Goal: Task Accomplishment & Management: Manage account settings

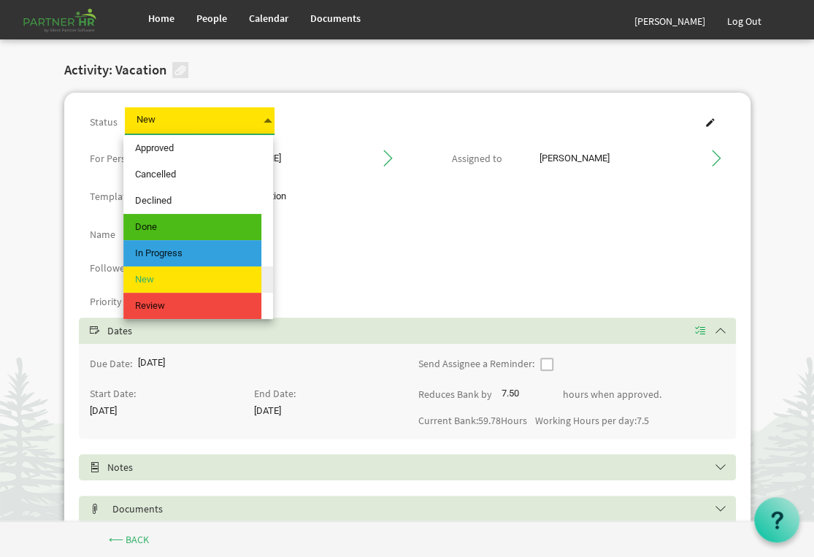
click at [268, 117] on span at bounding box center [267, 120] width 13 height 20
click at [233, 147] on span "Approved" at bounding box center [192, 148] width 138 height 26
type input "Approved"
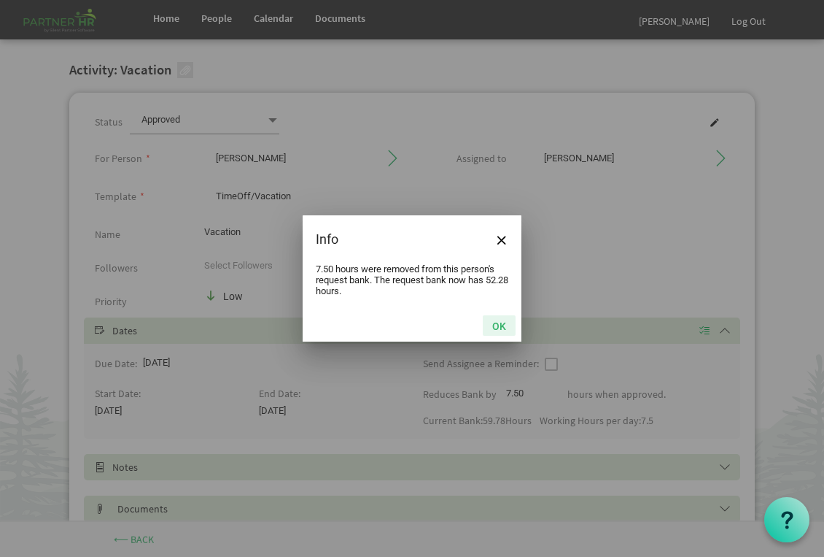
click at [497, 327] on button "OK" at bounding box center [499, 325] width 33 height 20
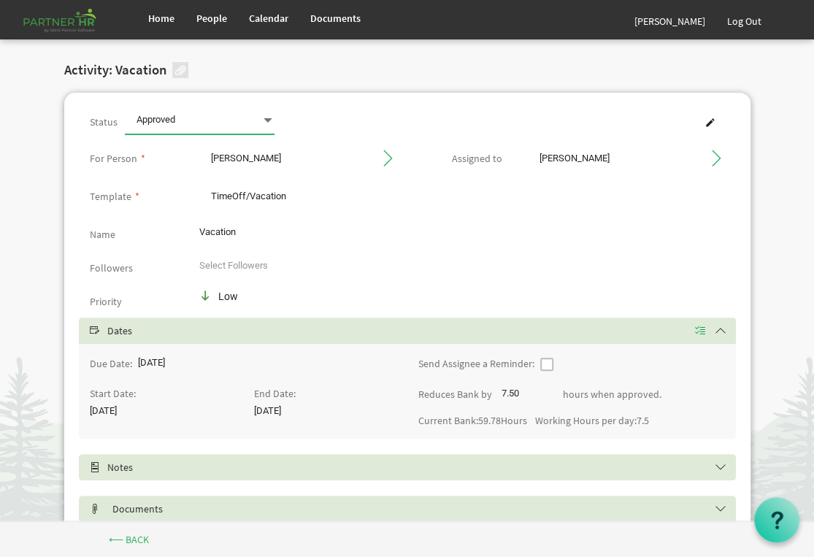
scroll to position [54, 0]
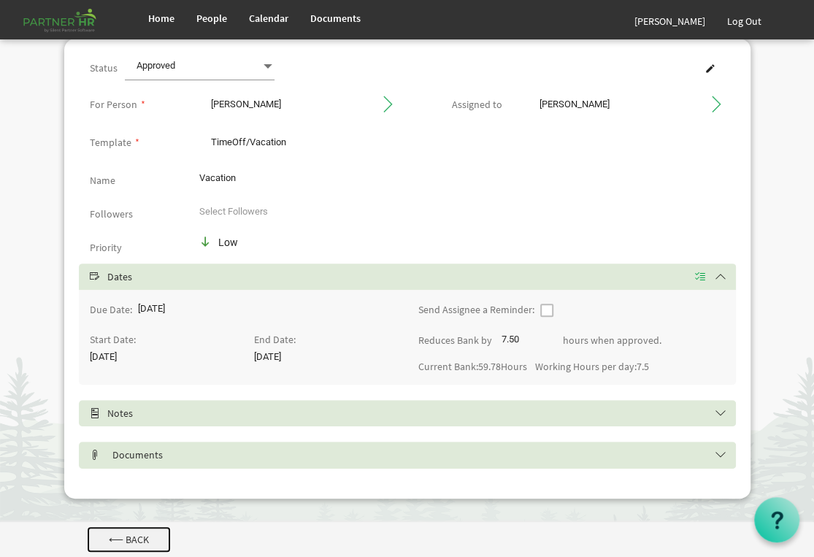
click at [135, 536] on link "⟵ Back" at bounding box center [129, 539] width 84 height 26
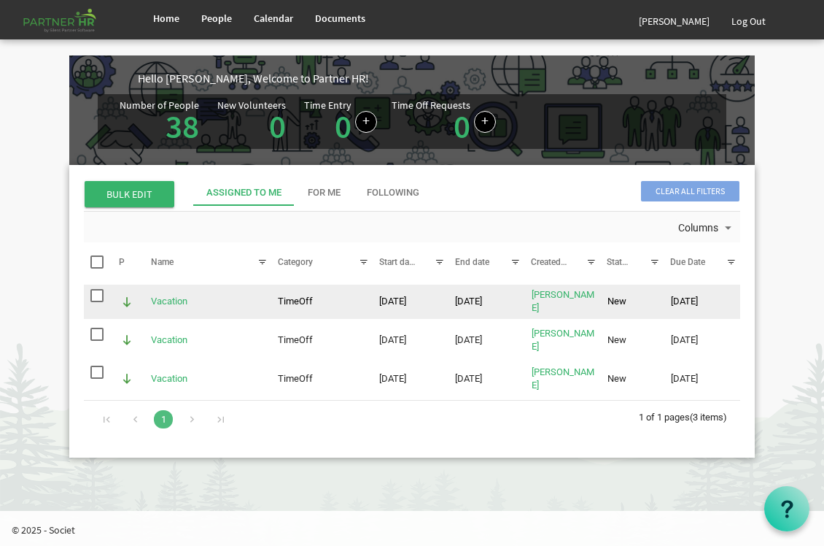
click at [94, 297] on span "checkbox" at bounding box center [96, 295] width 13 height 13
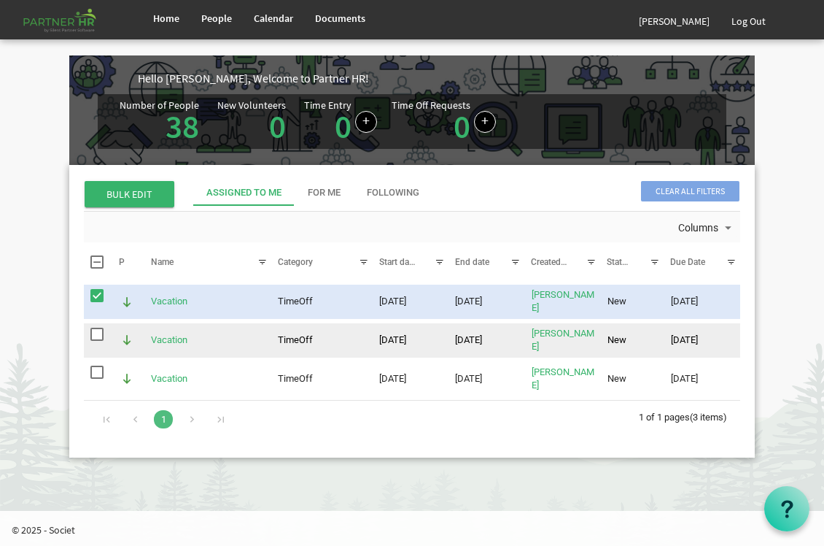
click at [95, 334] on span "checkbox" at bounding box center [96, 334] width 13 height 13
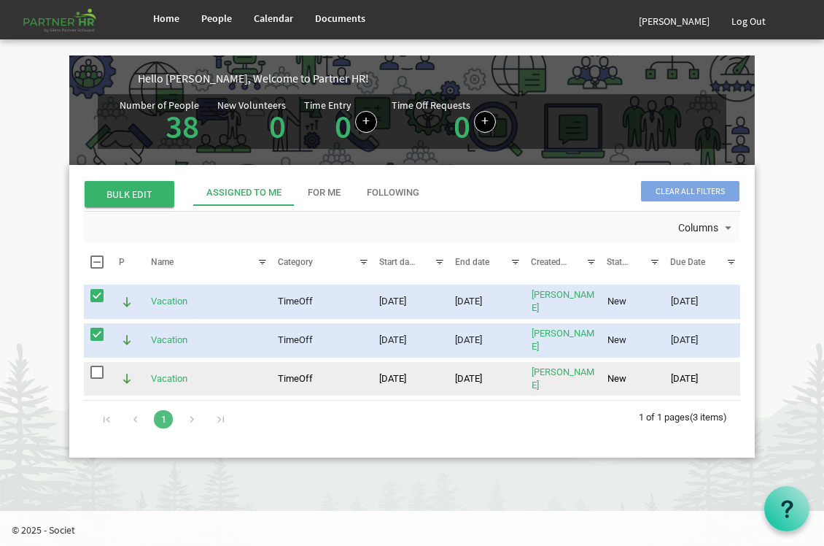
click at [101, 369] on span "checkbox" at bounding box center [96, 372] width 13 height 13
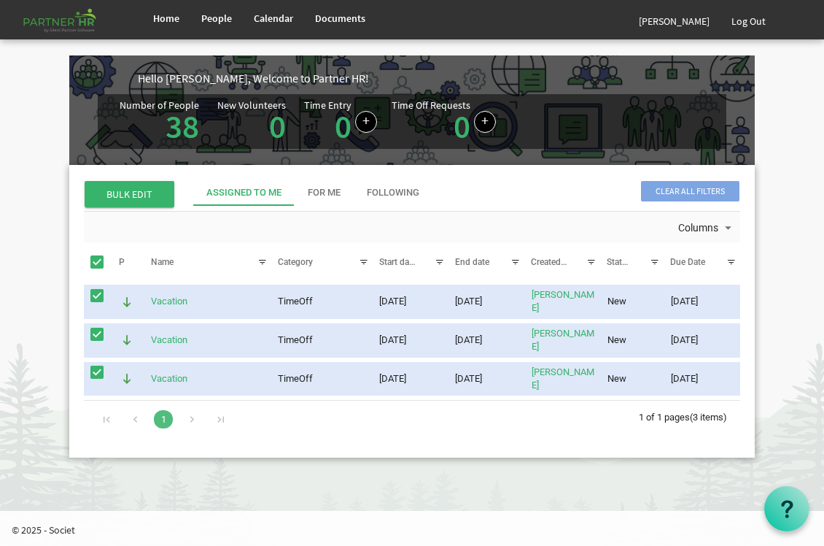
click at [126, 196] on span "BULK EDIT" at bounding box center [130, 194] width 90 height 26
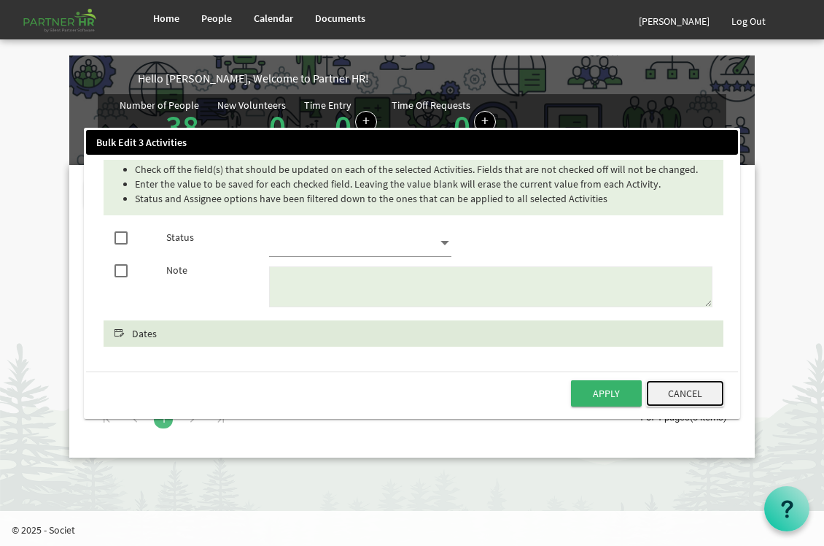
click at [698, 393] on button "Cancel" at bounding box center [685, 393] width 78 height 26
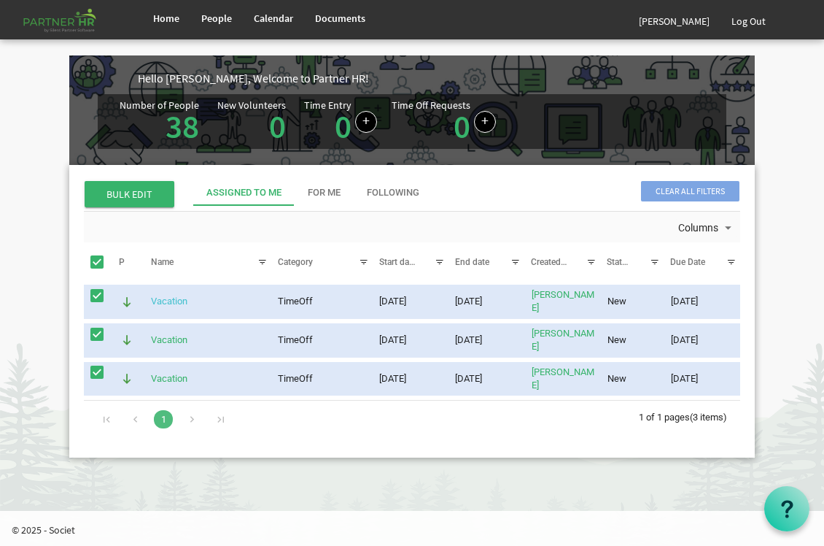
click at [162, 301] on link "Vacation" at bounding box center [169, 301] width 36 height 11
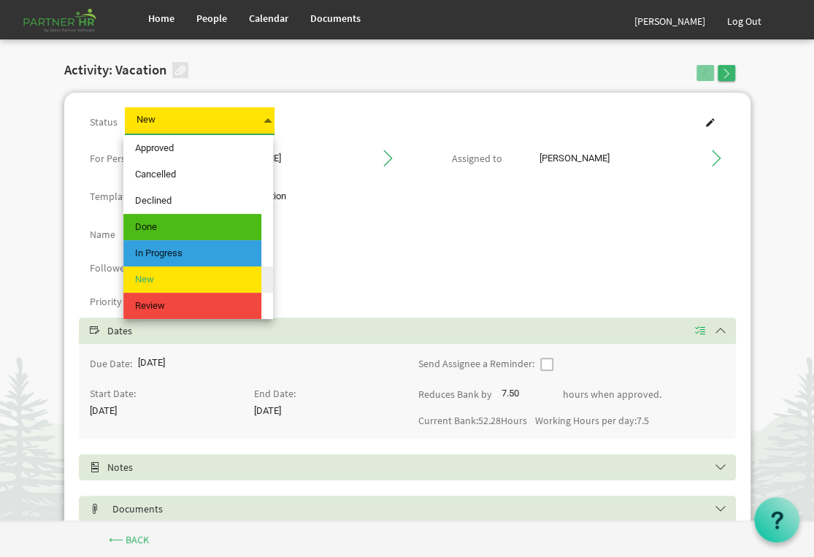
click at [266, 115] on span at bounding box center [267, 120] width 13 height 20
click at [200, 151] on span "Approved" at bounding box center [192, 148] width 138 height 26
type input "Approved"
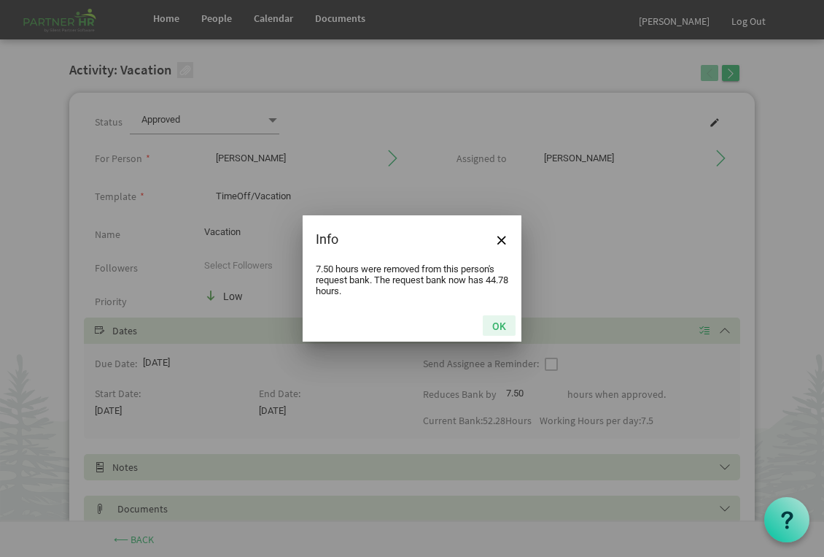
click at [506, 332] on button "OK" at bounding box center [499, 325] width 33 height 20
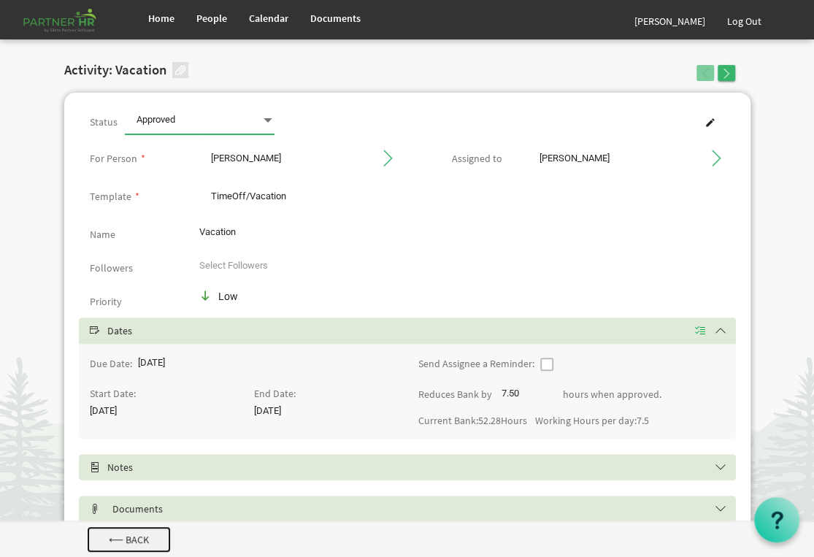
click at [130, 536] on link "⟵ Back" at bounding box center [129, 539] width 84 height 26
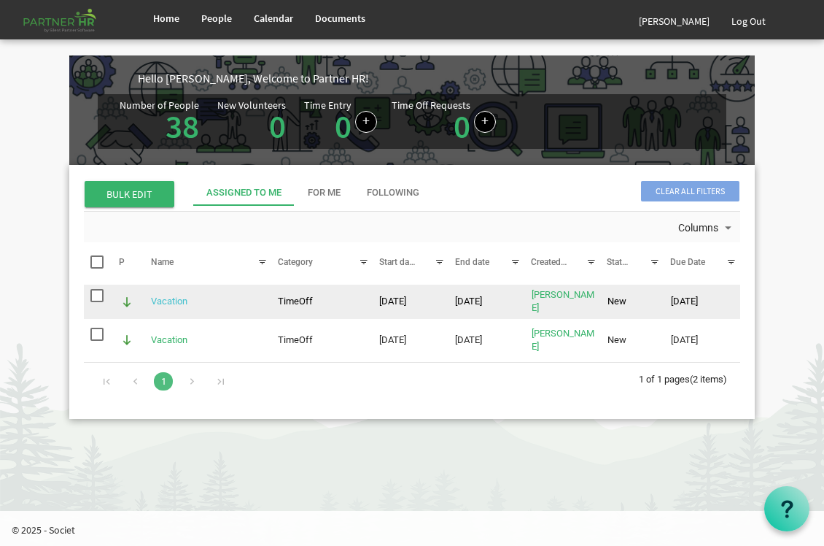
click at [165, 298] on link "Vacation" at bounding box center [169, 301] width 36 height 11
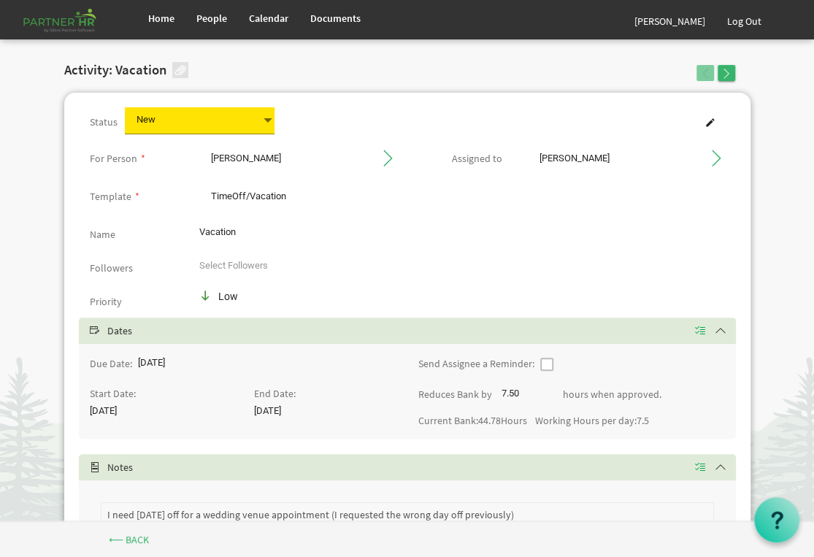
click at [264, 118] on span at bounding box center [267, 120] width 13 height 20
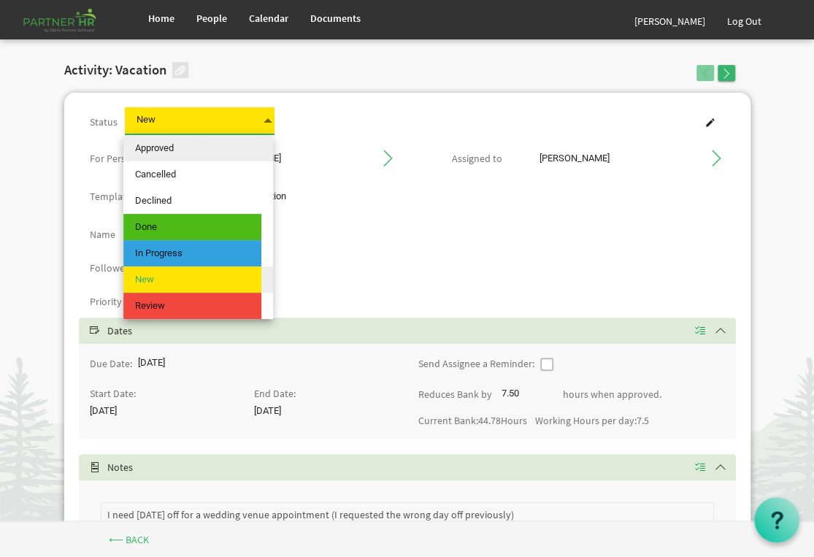
click at [189, 150] on span "Approved" at bounding box center [192, 148] width 138 height 26
type input "Approved"
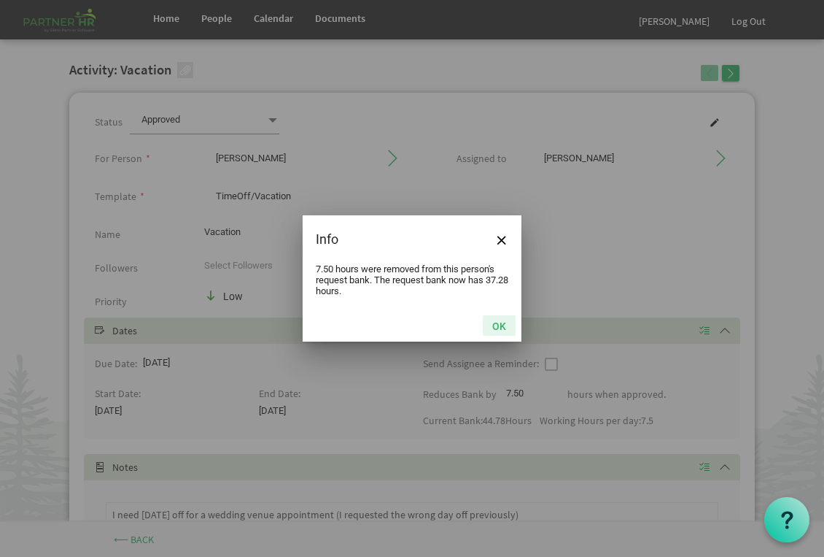
click at [499, 328] on button "OK" at bounding box center [499, 325] width 33 height 20
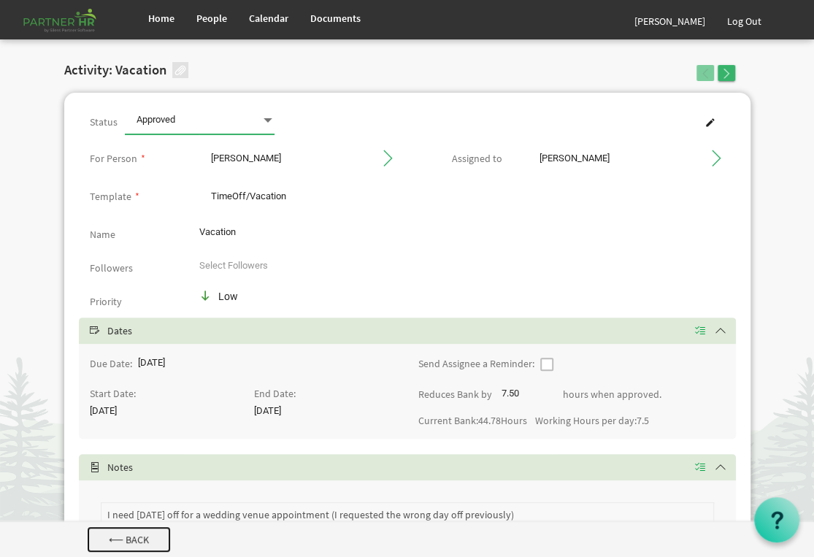
click at [128, 533] on link "⟵ Back" at bounding box center [129, 539] width 84 height 26
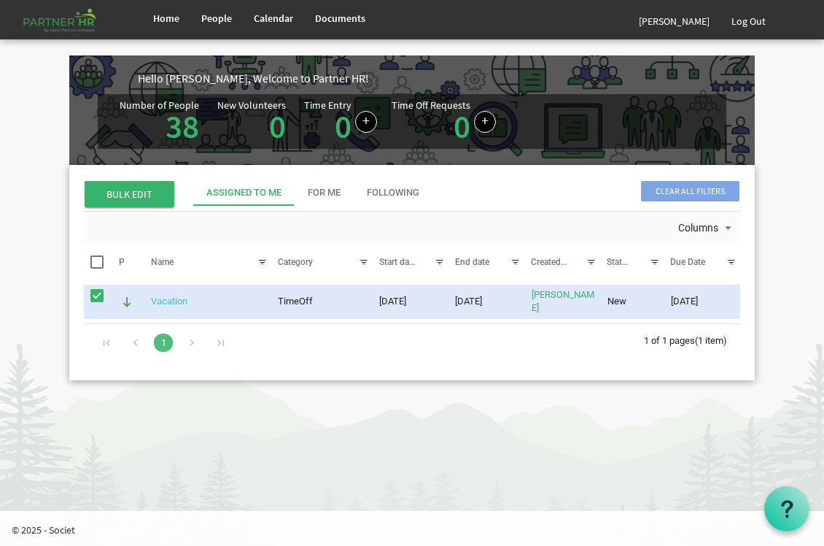
click at [166, 297] on link "Vacation" at bounding box center [169, 301] width 36 height 11
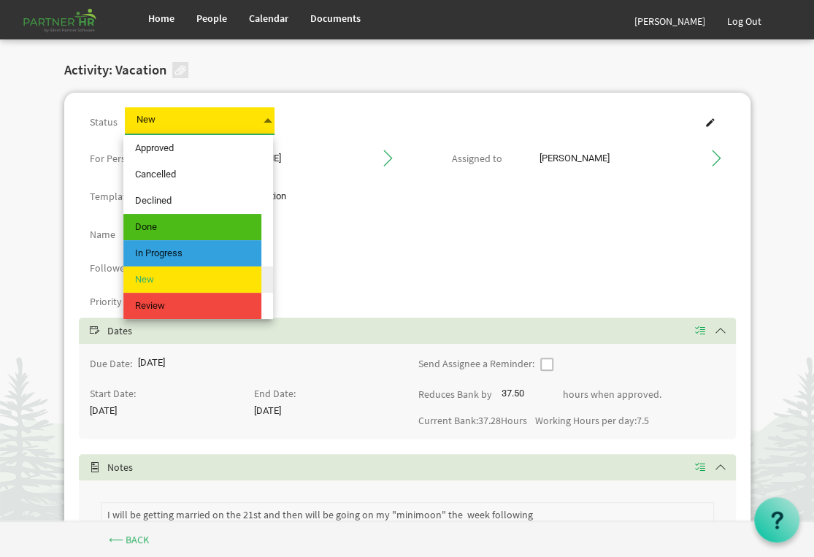
click at [249, 120] on span "New New" at bounding box center [200, 120] width 150 height 27
click at [212, 151] on span "Approved" at bounding box center [192, 148] width 138 height 26
type input "Approved"
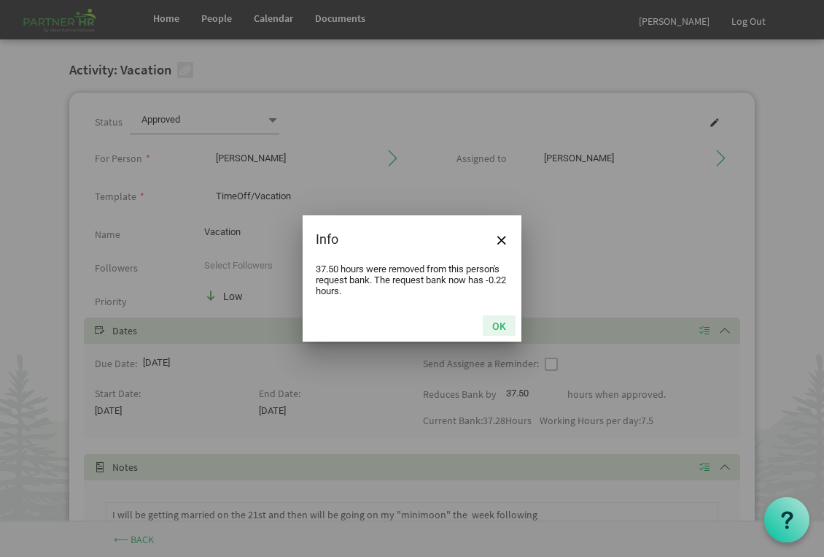
click at [495, 329] on button "OK" at bounding box center [499, 325] width 33 height 20
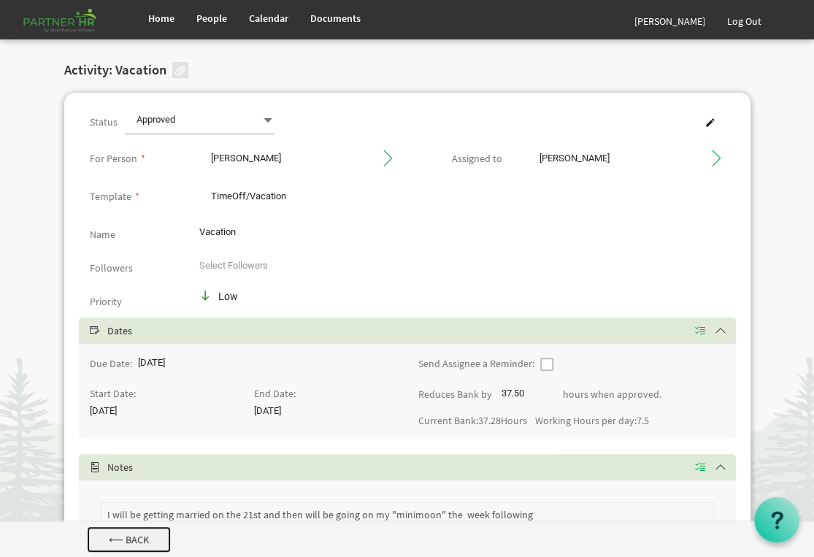
click at [115, 534] on link "⟵ Back" at bounding box center [129, 539] width 84 height 26
